Goal: Task Accomplishment & Management: Complete application form

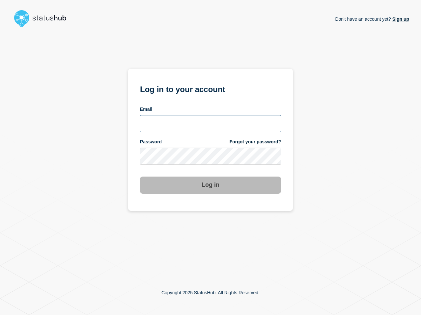
type input "[PERSON_NAME][EMAIL_ADDRESS][PERSON_NAME][DOMAIN_NAME]"
click at [330, 173] on div "Don't have an account yet? Sign up Log in to your account Email [PERSON_NAME][E…" at bounding box center [210, 150] width 397 height 241
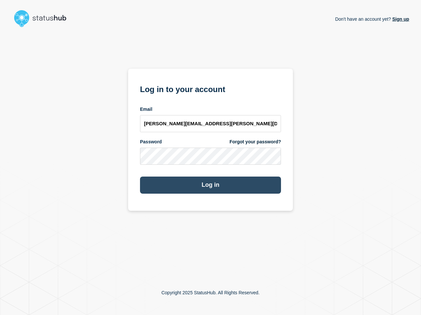
click at [211, 185] on button "Log in" at bounding box center [210, 185] width 141 height 17
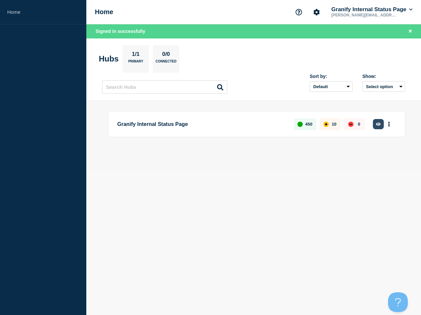
click at [376, 122] on icon "button" at bounding box center [378, 124] width 5 height 4
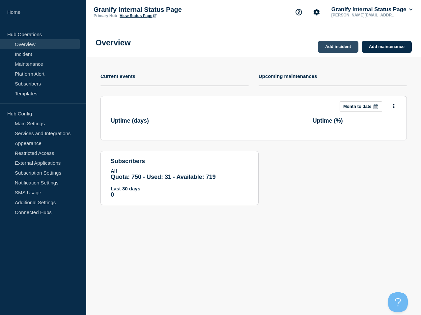
click at [341, 48] on link "Add incident" at bounding box center [338, 47] width 40 height 12
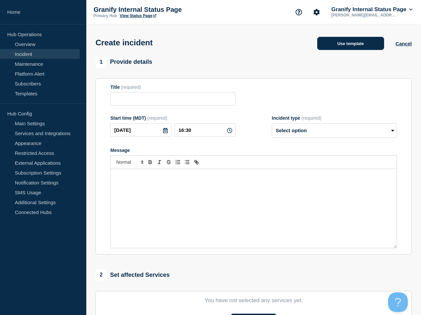
click at [337, 42] on button "Use template" at bounding box center [350, 43] width 67 height 13
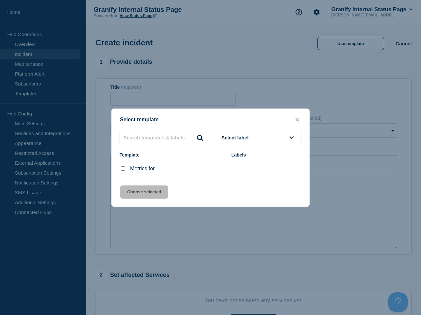
drag, startPoint x: 122, startPoint y: 169, endPoint x: 138, endPoint y: 192, distance: 27.2
click at [122, 169] on input "Metrics for checkbox" at bounding box center [123, 169] width 4 height 4
checkbox input "true"
click at [138, 192] on button "Choose selected" at bounding box center [144, 192] width 48 height 13
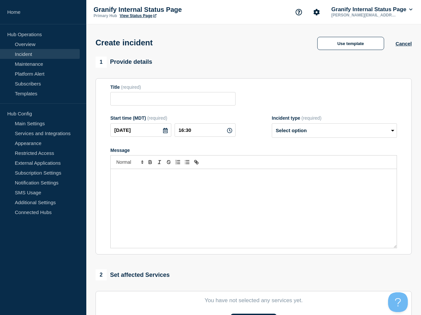
type input "Metrics for"
select select "monitoring"
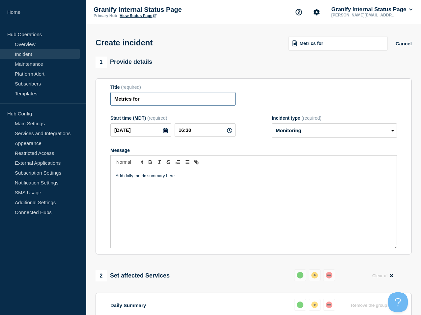
click at [178, 100] on input "Metrics for" at bounding box center [172, 98] width 125 height 13
type input "Metrics for 10/7"
click at [222, 207] on div "Add daily metric summary here" at bounding box center [254, 208] width 286 height 79
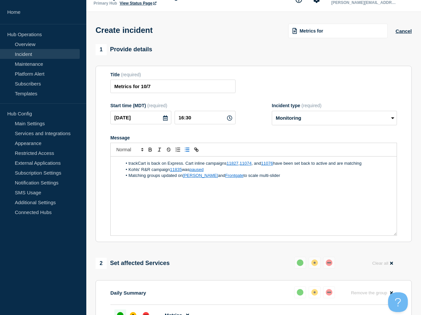
scroll to position [188, 0]
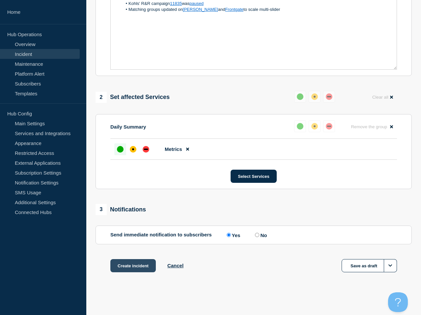
click at [137, 264] on button "Create incident" at bounding box center [132, 265] width 45 height 13
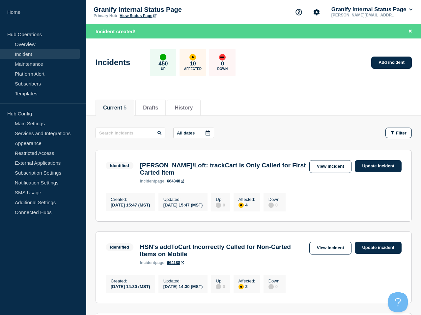
click at [135, 46] on div "Incidents 450 Up 10 Affected 0 Down Add incident" at bounding box center [253, 60] width 331 height 40
click at [152, 32] on button "Reload" at bounding box center [159, 32] width 16 height 6
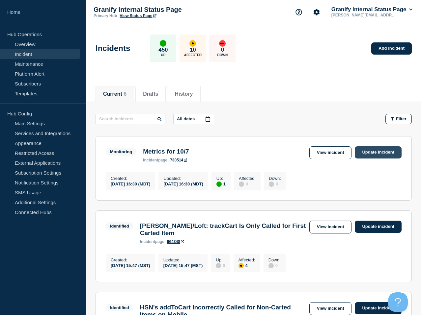
click at [371, 153] on link "Update incident" at bounding box center [378, 152] width 47 height 12
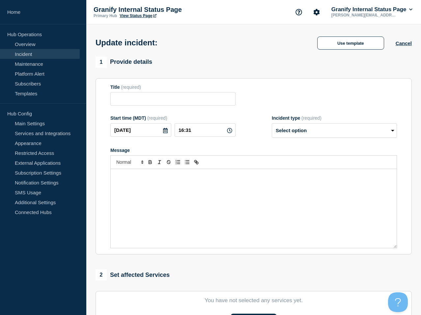
type input "Metrics for 10/7"
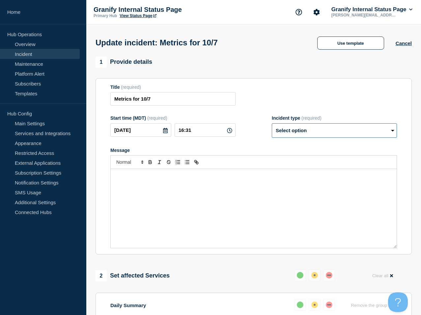
click at [312, 134] on select "Select option Investigating Identified Monitoring Resolved" at bounding box center [334, 130] width 125 height 14
select select "resolved"
click at [272, 128] on select "Select option Investigating Identified Monitoring Resolved" at bounding box center [334, 130] width 125 height 14
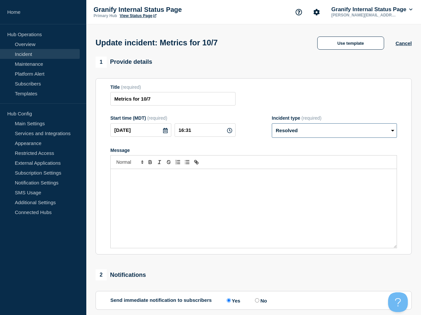
scroll to position [111, 0]
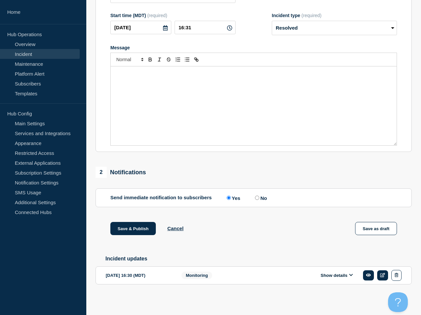
click at [255, 196] on input "No" at bounding box center [257, 198] width 4 height 4
radio input "true"
radio input "false"
click at [132, 225] on button "Save & Publish" at bounding box center [132, 228] width 45 height 13
